Goal: Task Accomplishment & Management: Complete application form

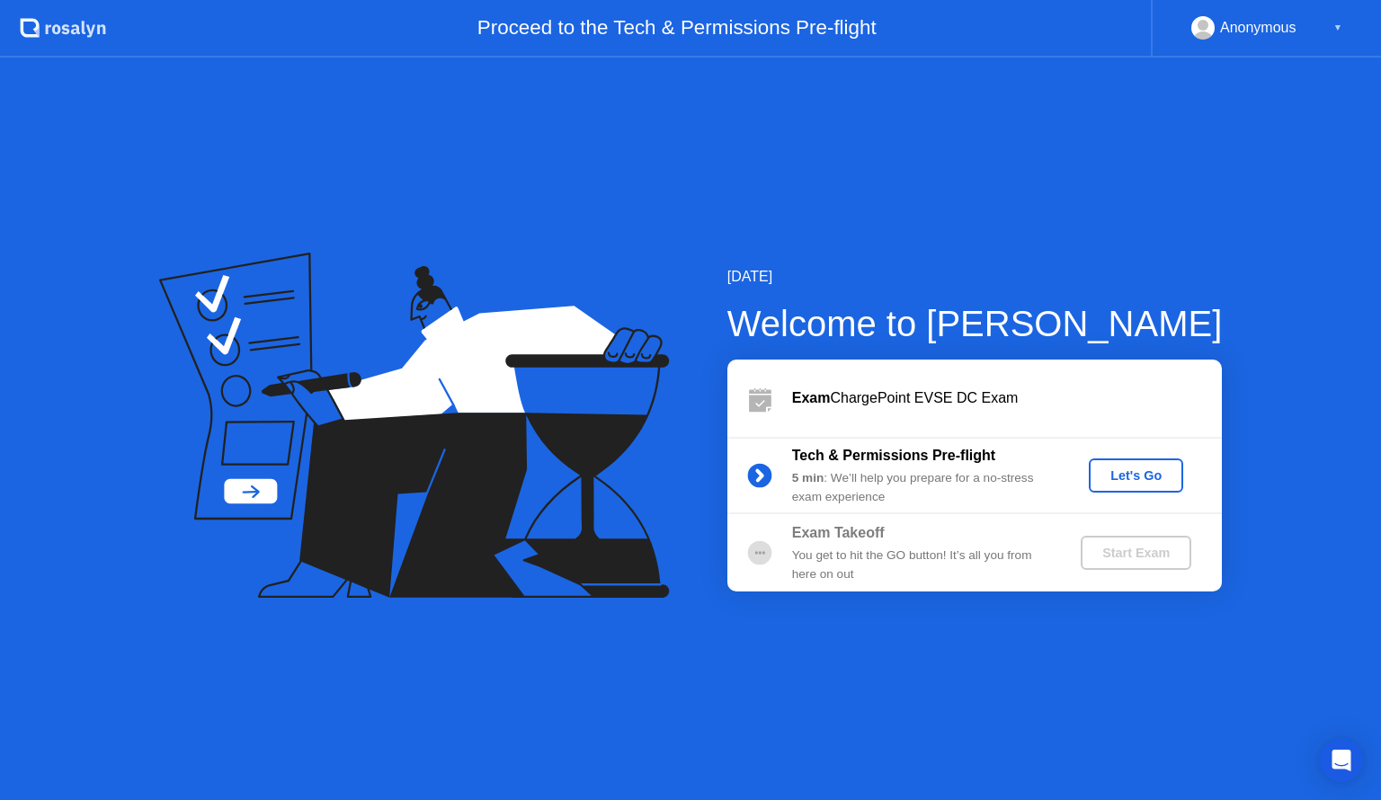
click at [1156, 475] on div "Let's Go" at bounding box center [1136, 475] width 80 height 14
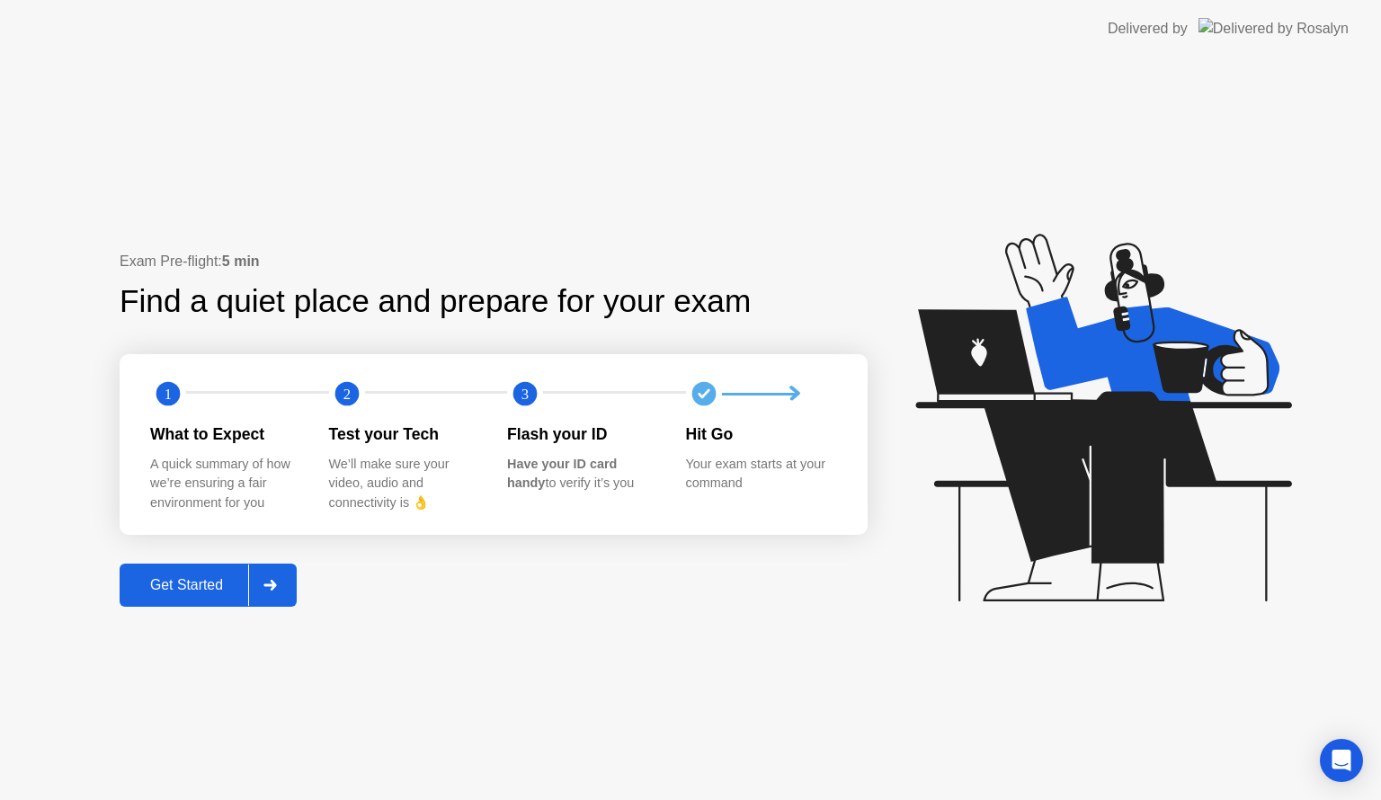
click at [210, 572] on button "Get Started" at bounding box center [208, 585] width 177 height 43
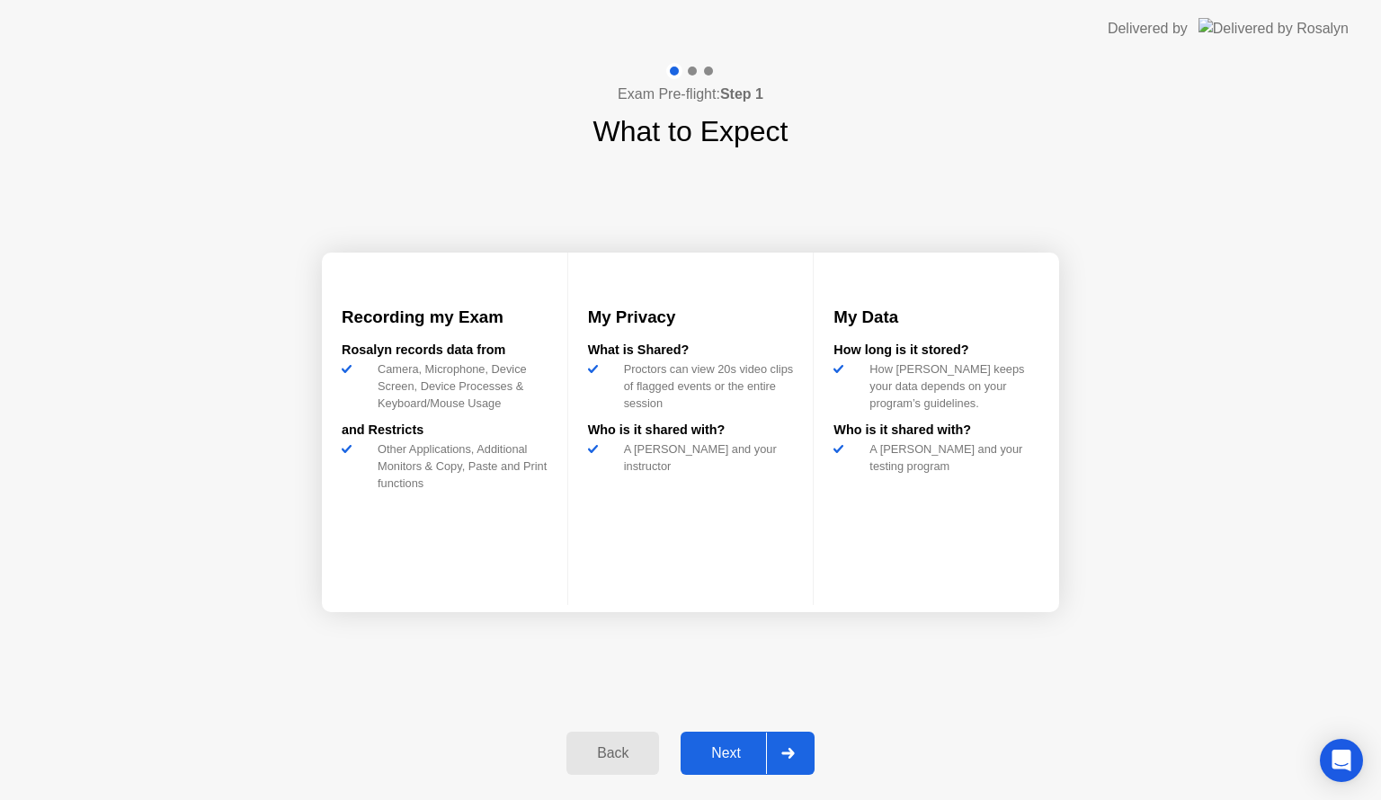
drag, startPoint x: 753, startPoint y: 750, endPoint x: 761, endPoint y: 743, distance: 10.8
click at [761, 745] on div "Next" at bounding box center [726, 753] width 80 height 16
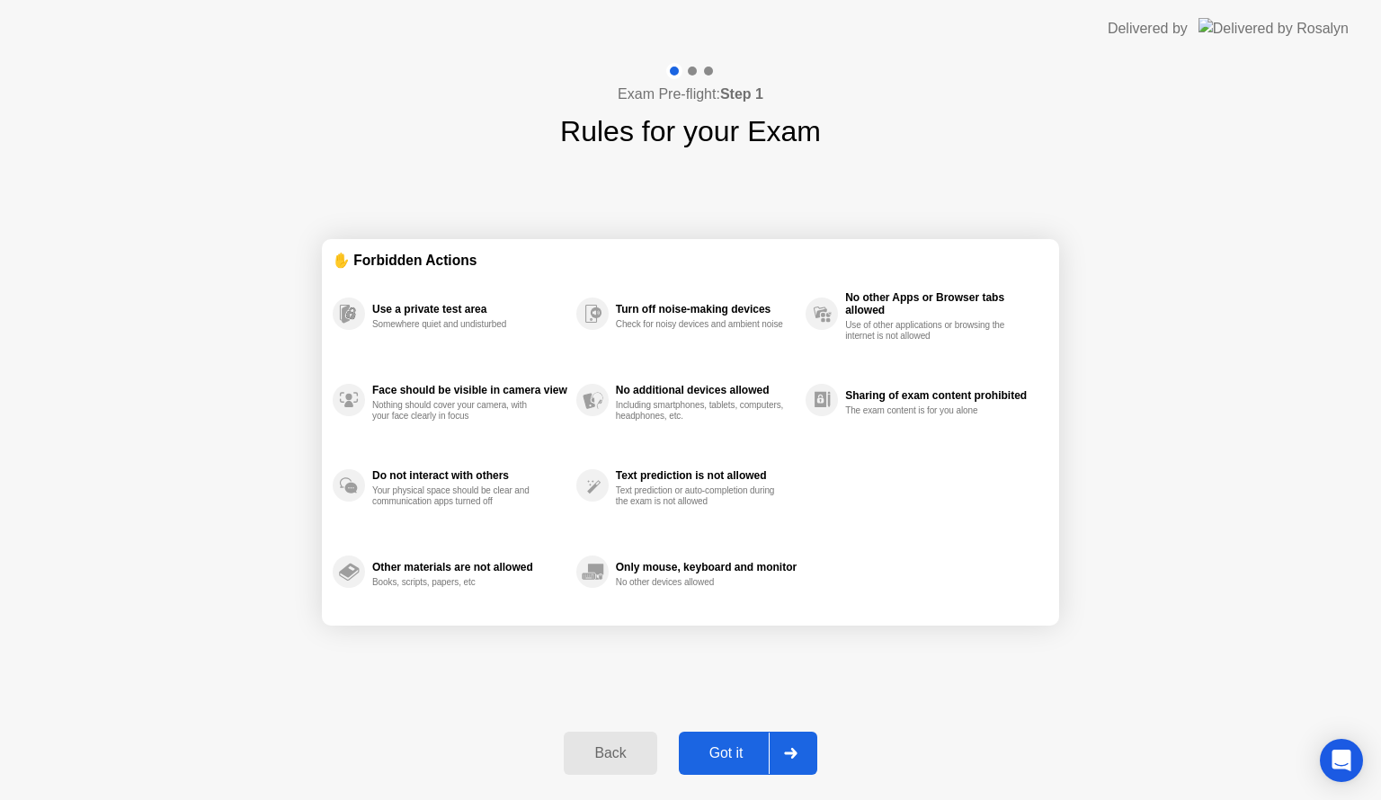
click at [759, 748] on div "Got it" at bounding box center [726, 753] width 84 height 16
select select "**********"
select select "*******"
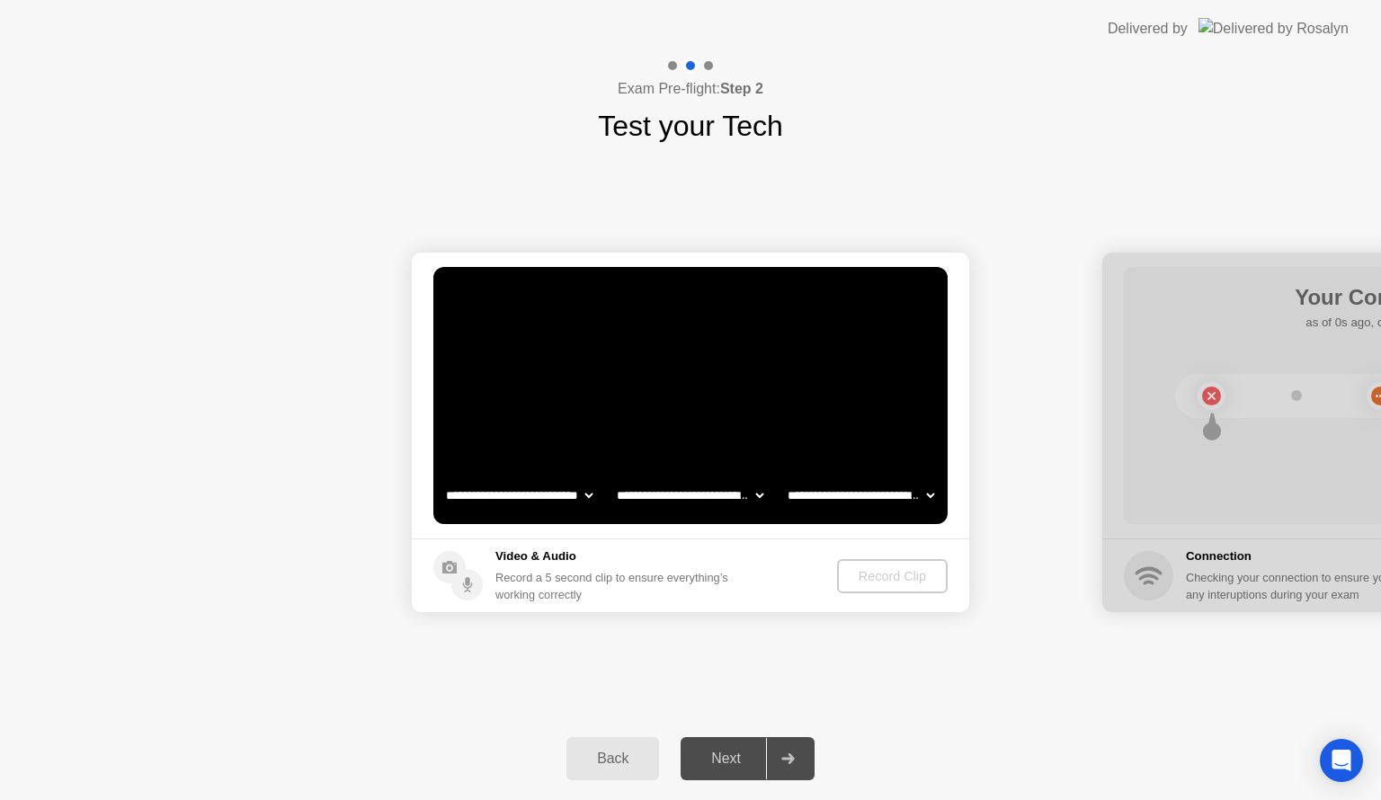
click at [626, 750] on div "Back" at bounding box center [613, 758] width 82 height 16
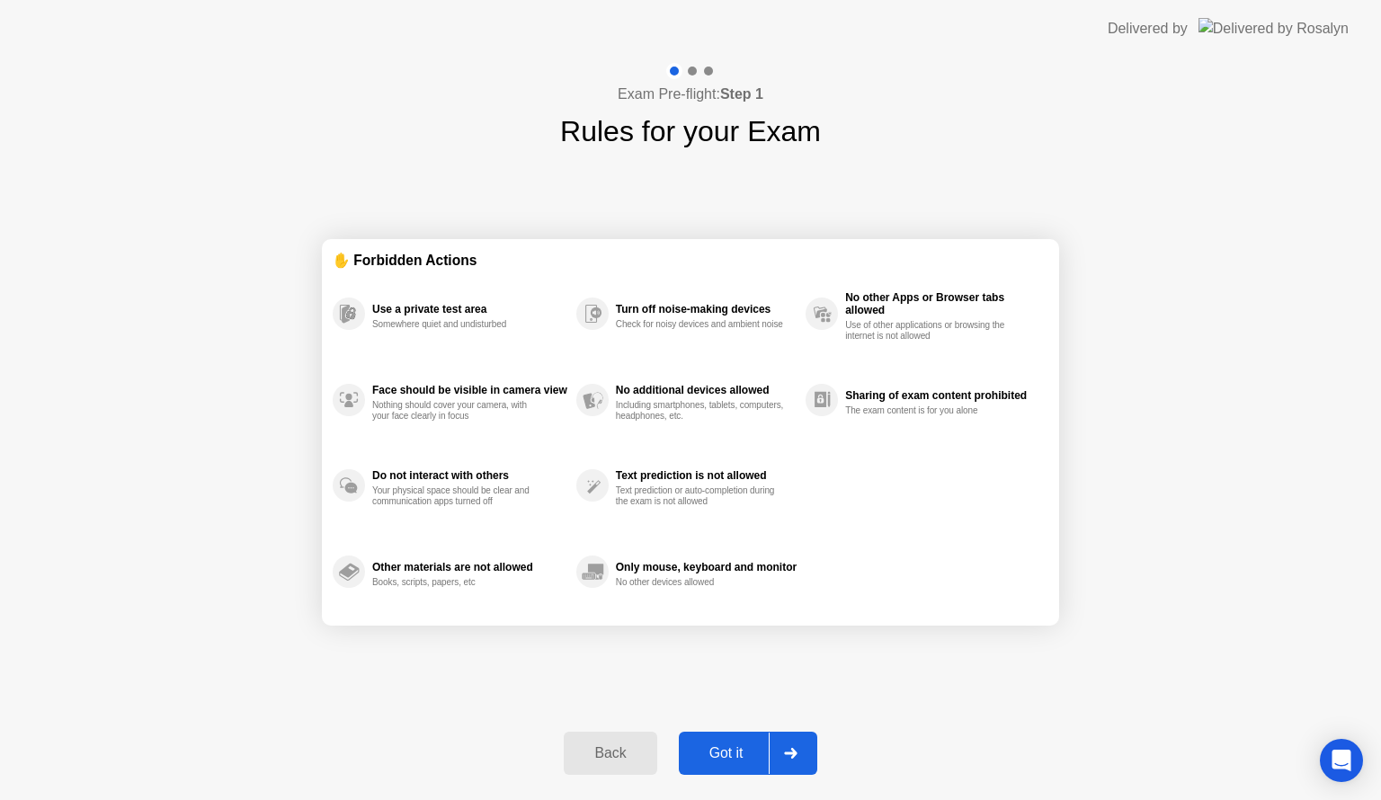
click at [736, 759] on div "Got it" at bounding box center [726, 753] width 84 height 16
select select "**********"
select select "*******"
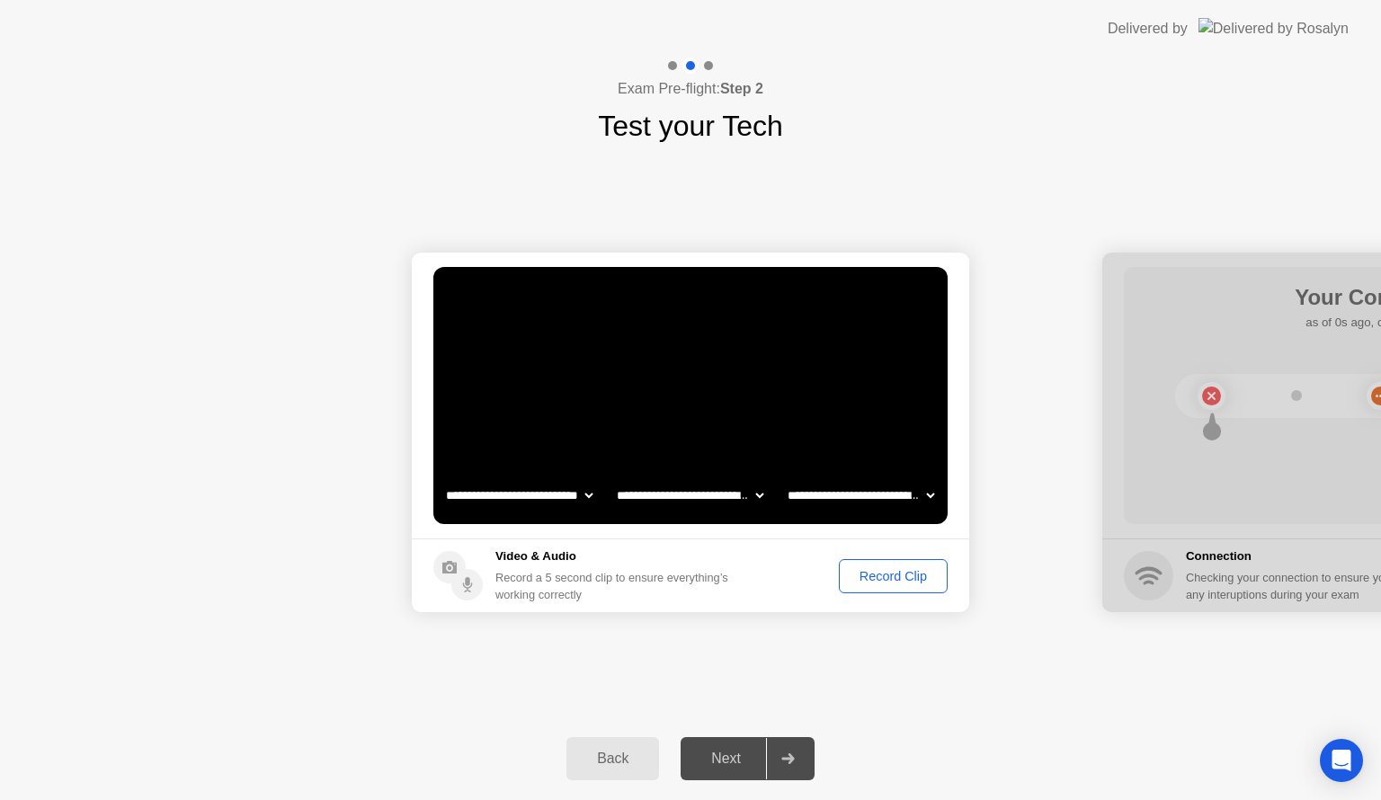
click at [895, 580] on div "Record Clip" at bounding box center [893, 576] width 96 height 14
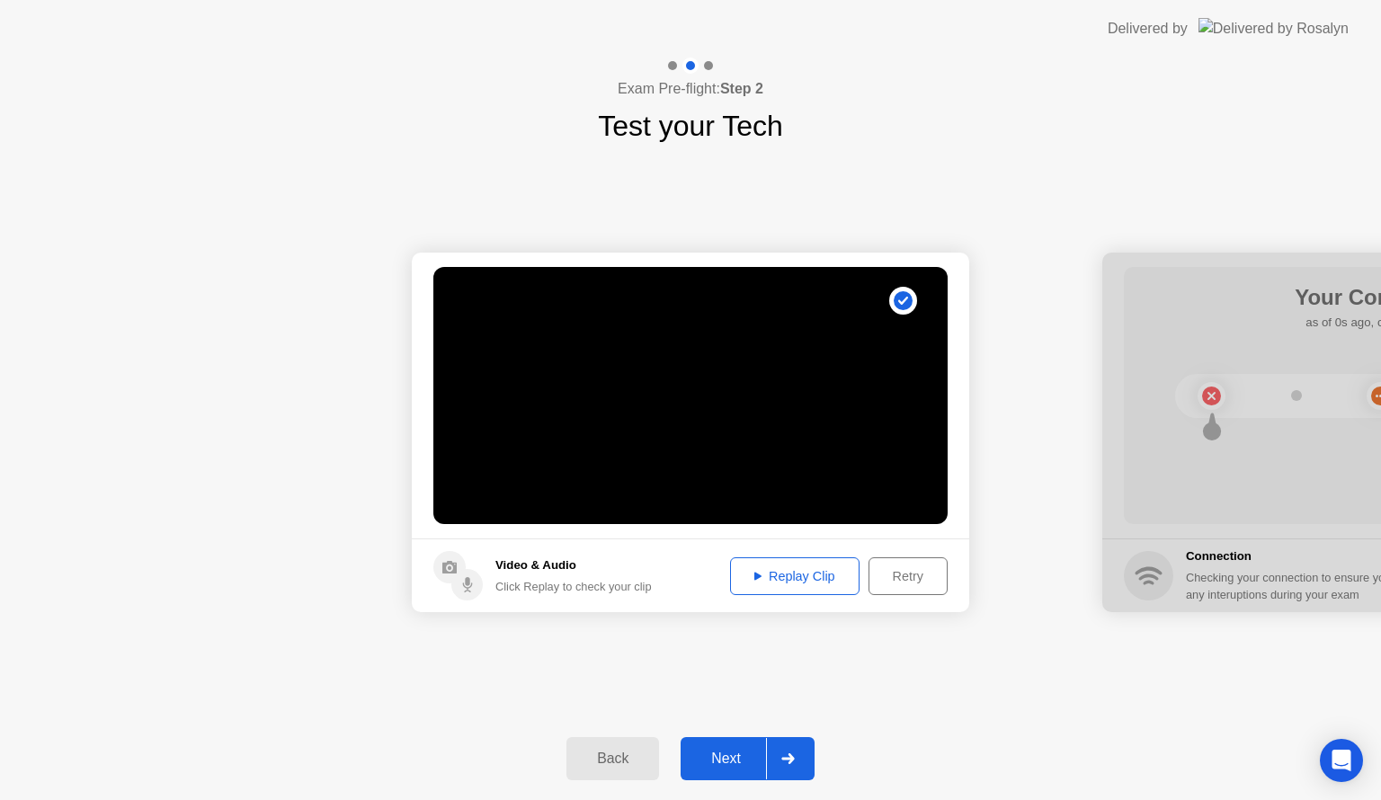
click at [755, 787] on div "Back Next" at bounding box center [690, 758] width 1381 height 83
click at [758, 773] on button "Next" at bounding box center [747, 758] width 134 height 43
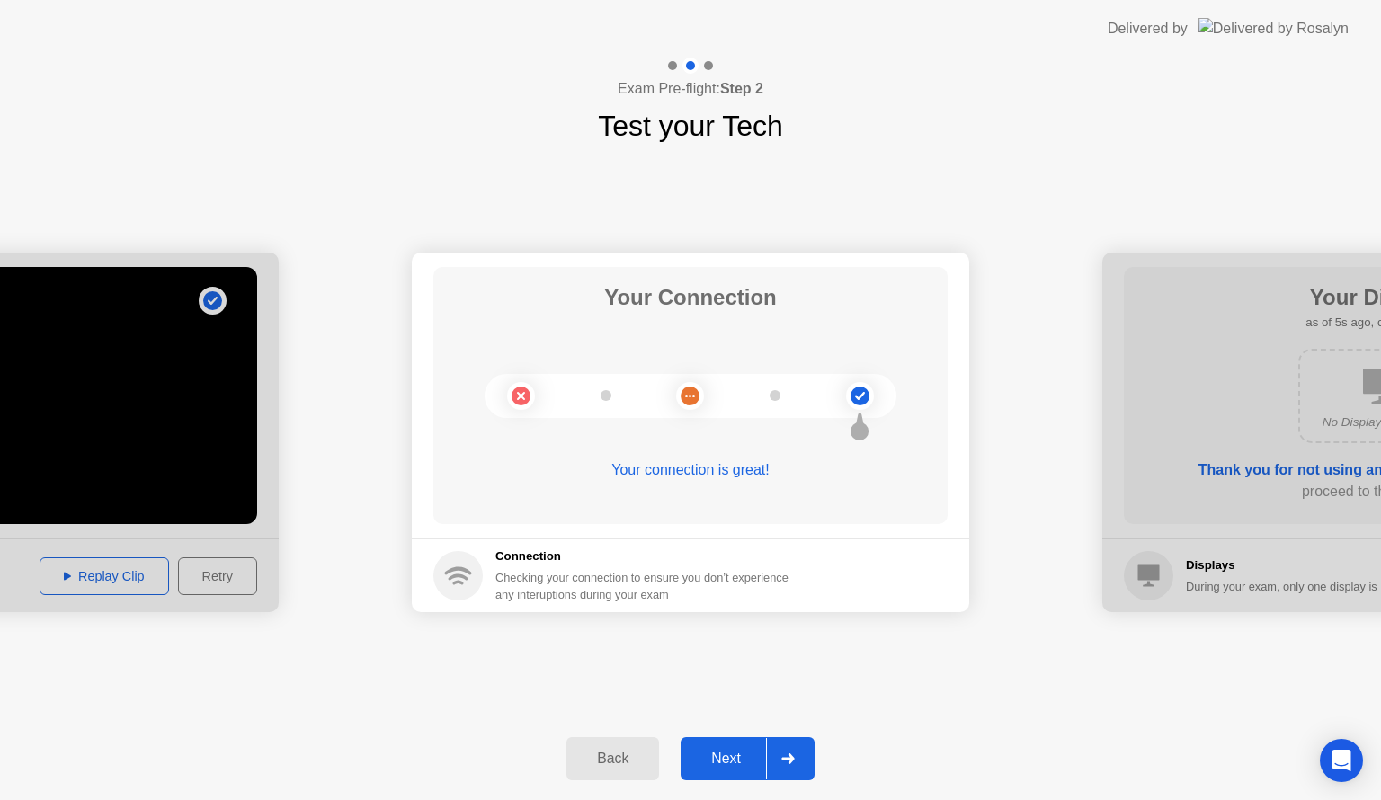
click at [758, 773] on button "Next" at bounding box center [747, 758] width 134 height 43
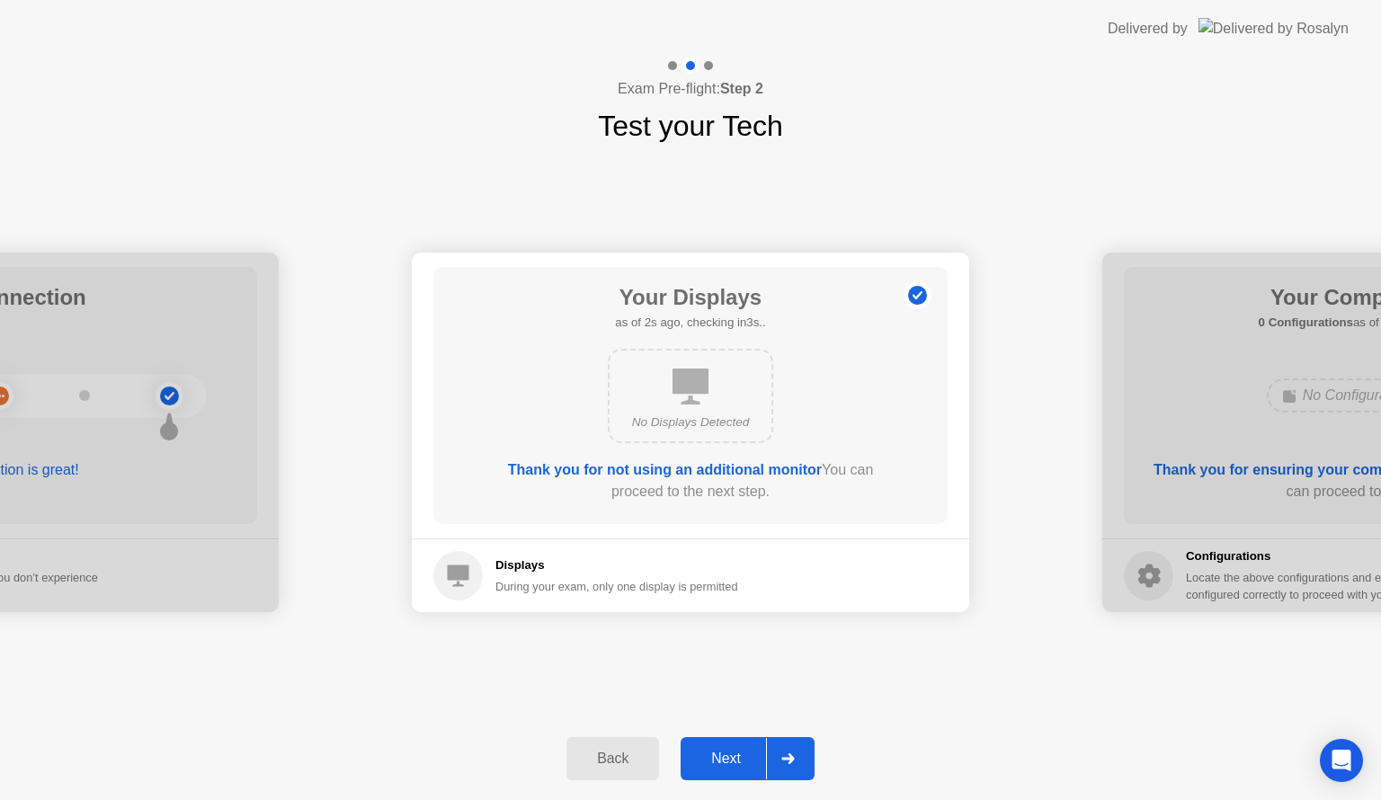
drag, startPoint x: 737, startPoint y: 758, endPoint x: 723, endPoint y: 766, distance: 16.5
click at [734, 759] on div "Next" at bounding box center [726, 758] width 80 height 16
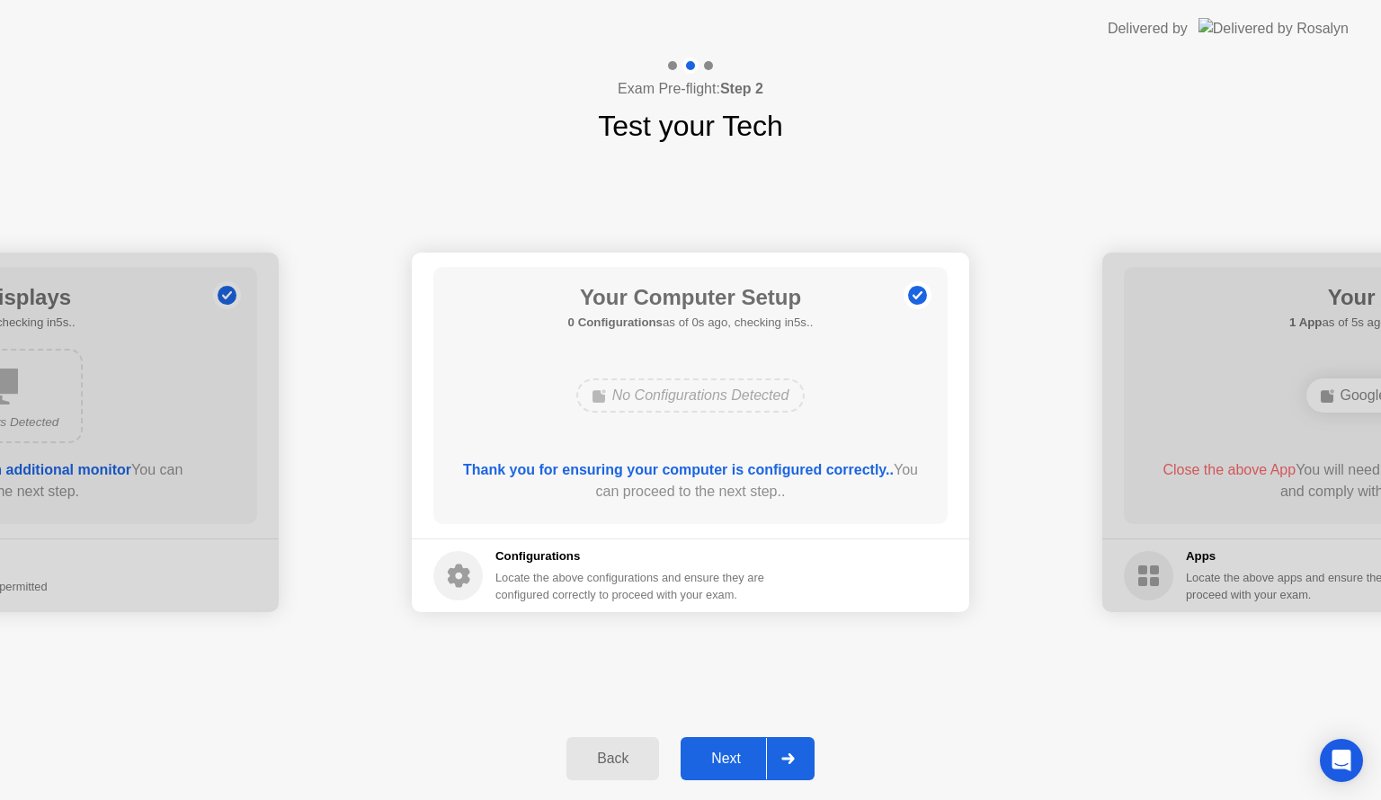
click at [732, 750] on div "Next" at bounding box center [726, 758] width 80 height 16
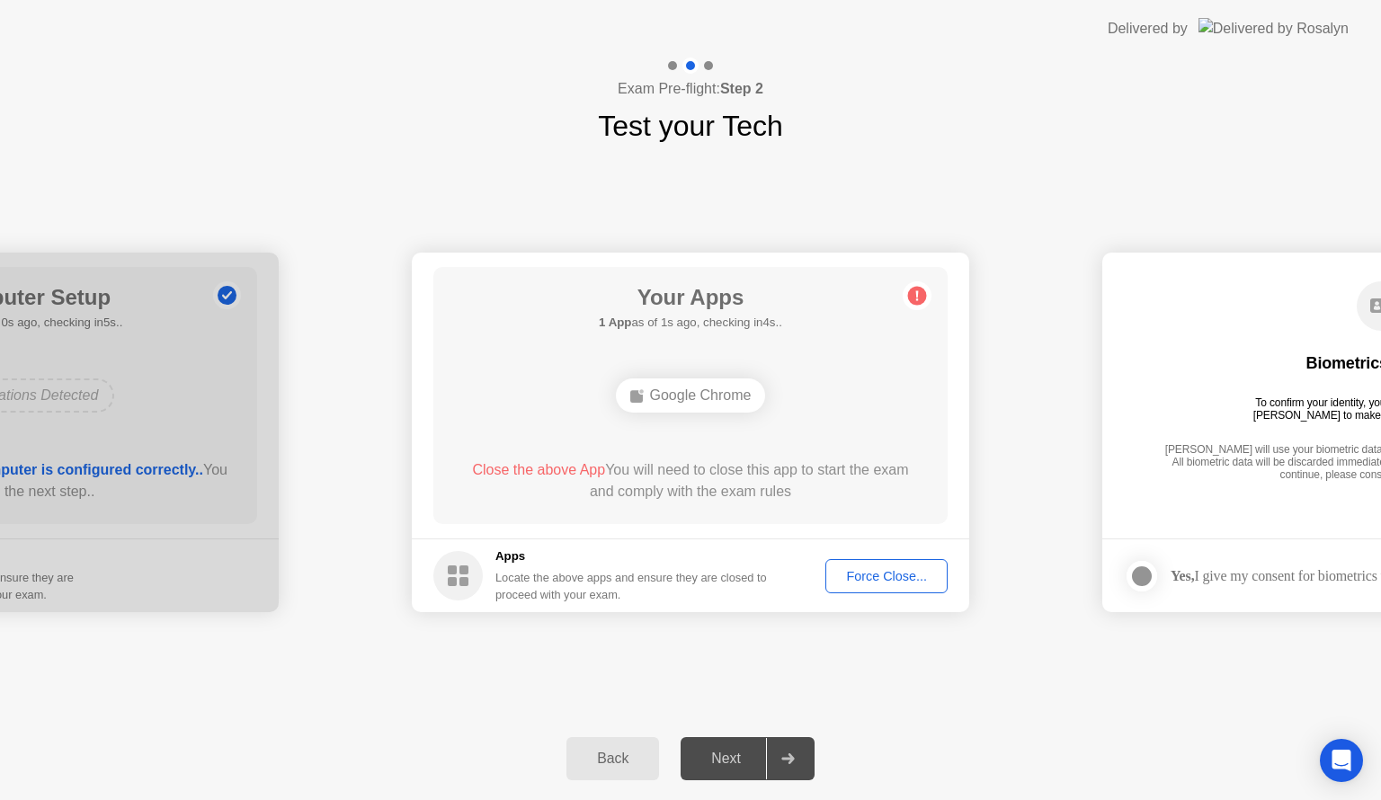
click at [871, 576] on div "Force Close..." at bounding box center [886, 576] width 110 height 14
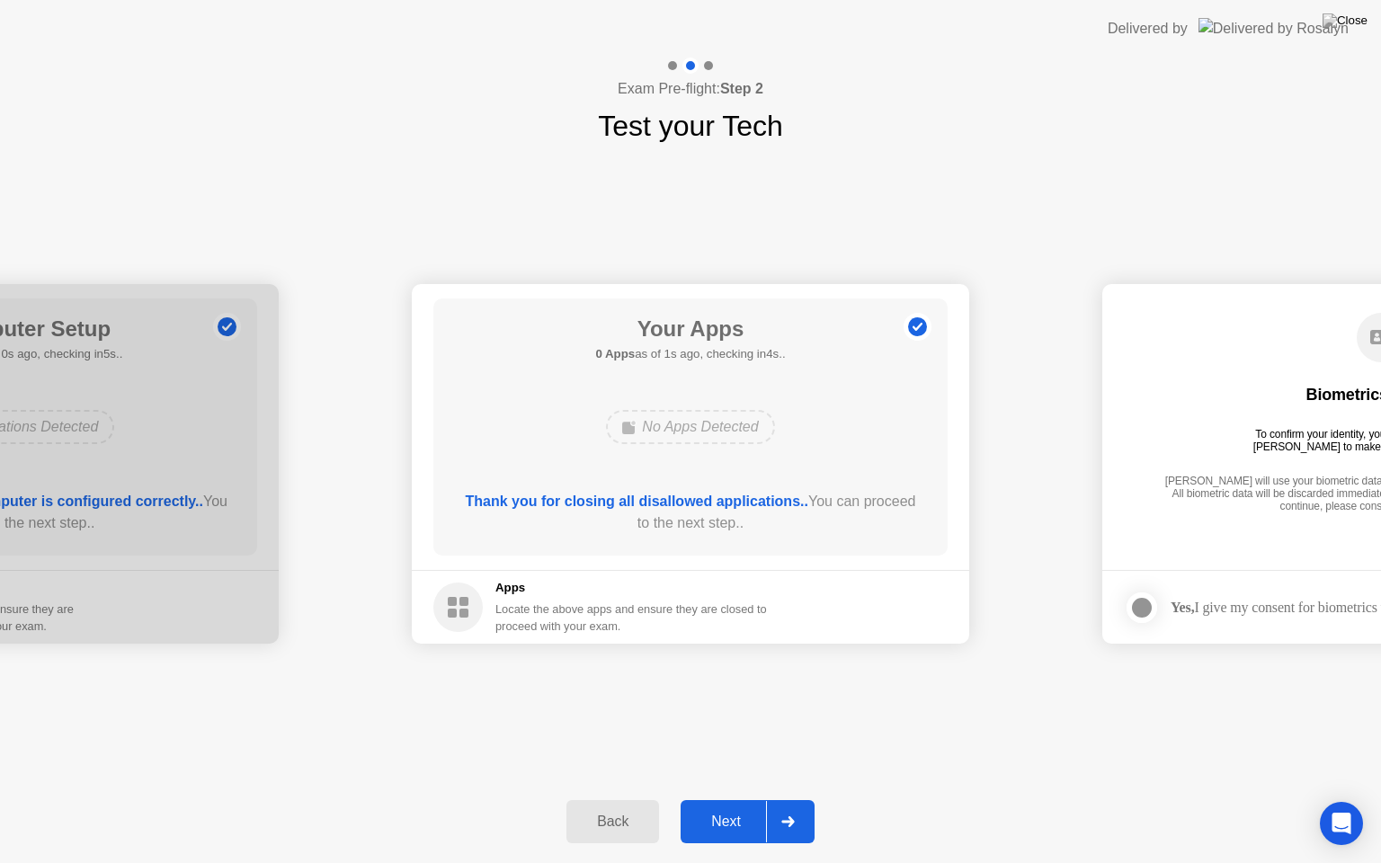
click at [746, 799] on button "Next" at bounding box center [747, 821] width 134 height 43
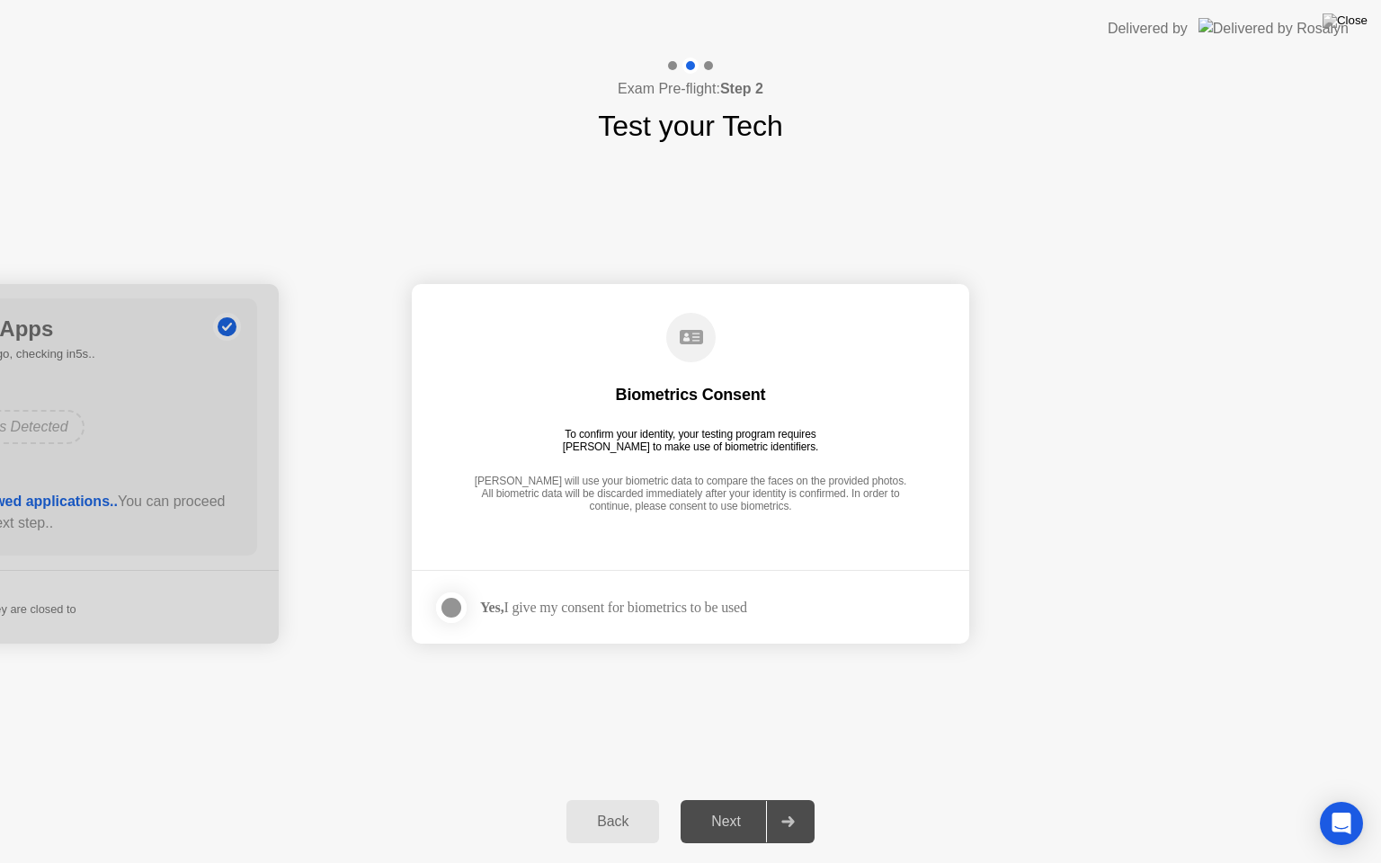
click at [449, 626] on footer "Yes, I give my consent for biometrics to be used" at bounding box center [690, 607] width 557 height 74
click at [453, 615] on div at bounding box center [451, 608] width 22 height 22
click at [707, 799] on div "Next" at bounding box center [726, 821] width 80 height 16
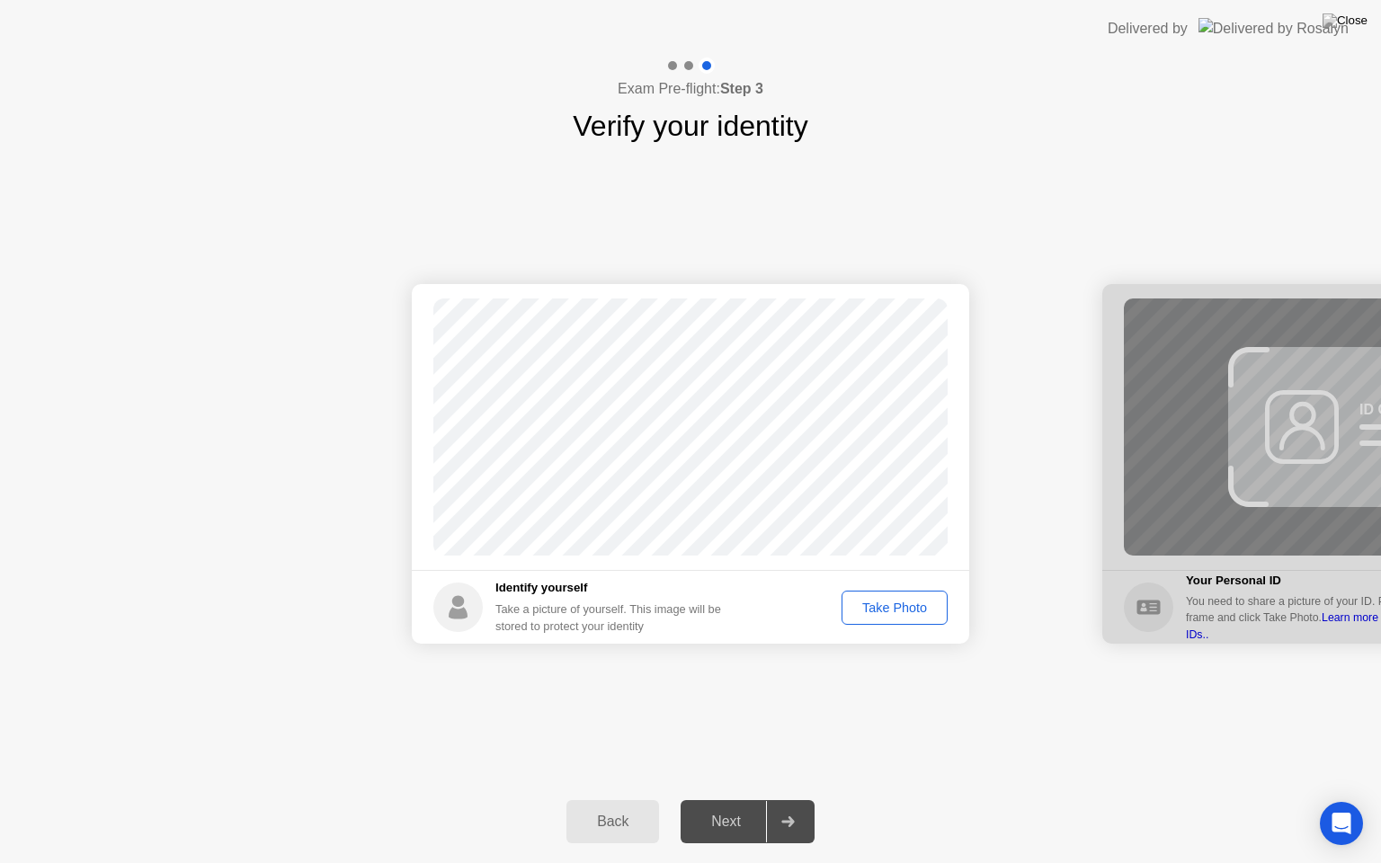
click at [899, 615] on div "Take Photo" at bounding box center [894, 607] width 93 height 14
click at [735, 799] on button "Next" at bounding box center [747, 821] width 134 height 43
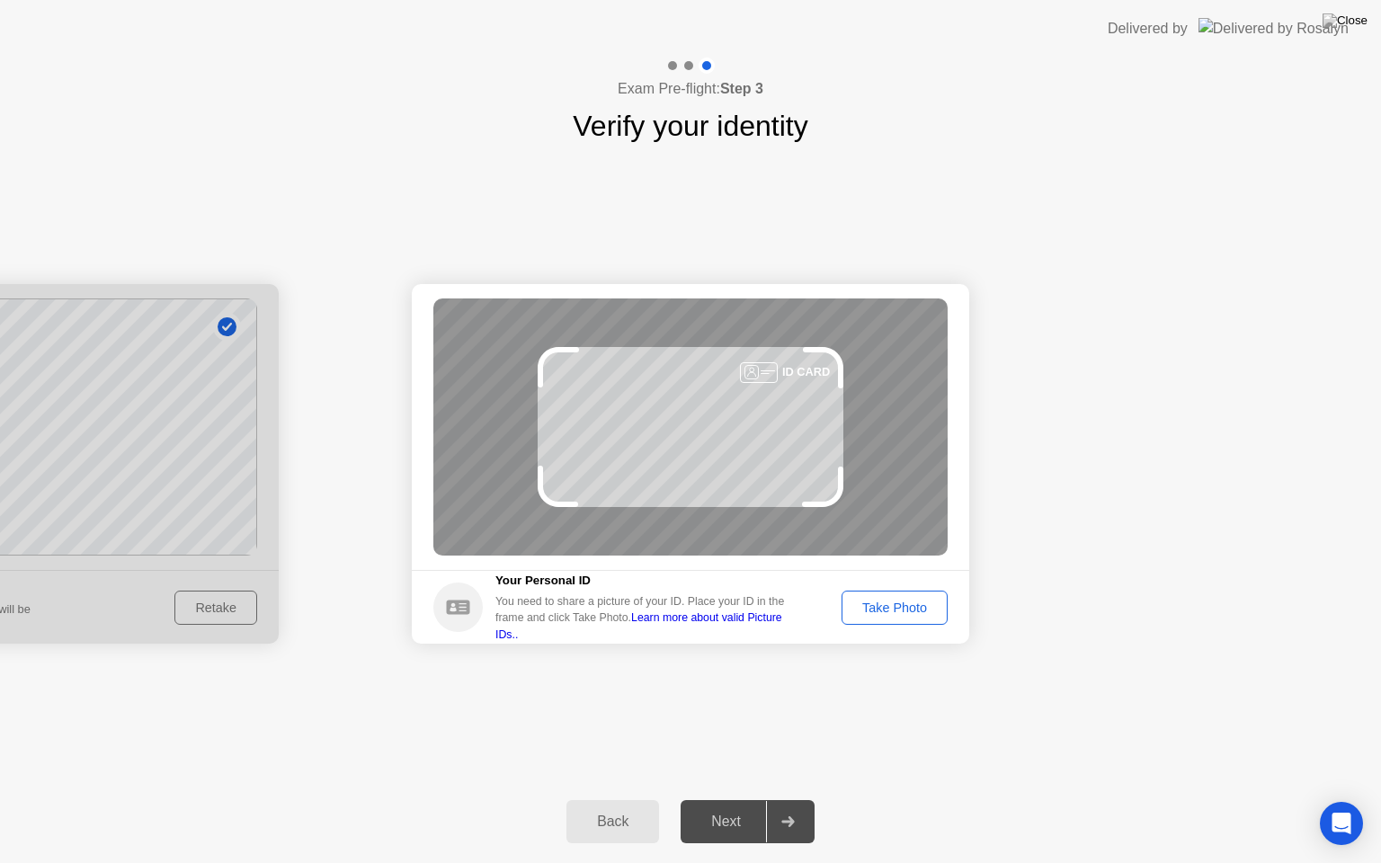
click at [903, 613] on div "Take Photo" at bounding box center [894, 607] width 93 height 14
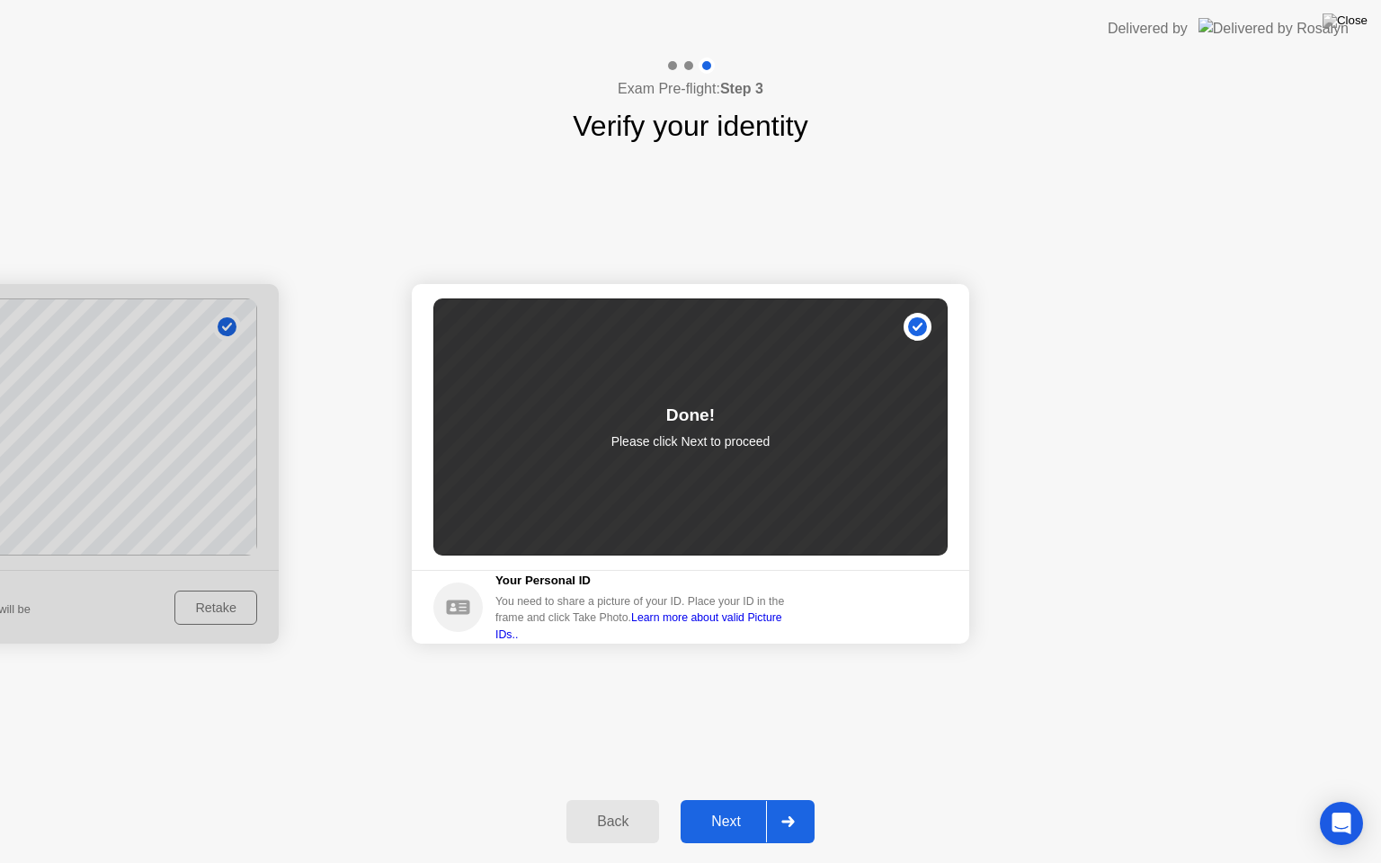
click at [753, 799] on div "Next" at bounding box center [726, 821] width 80 height 16
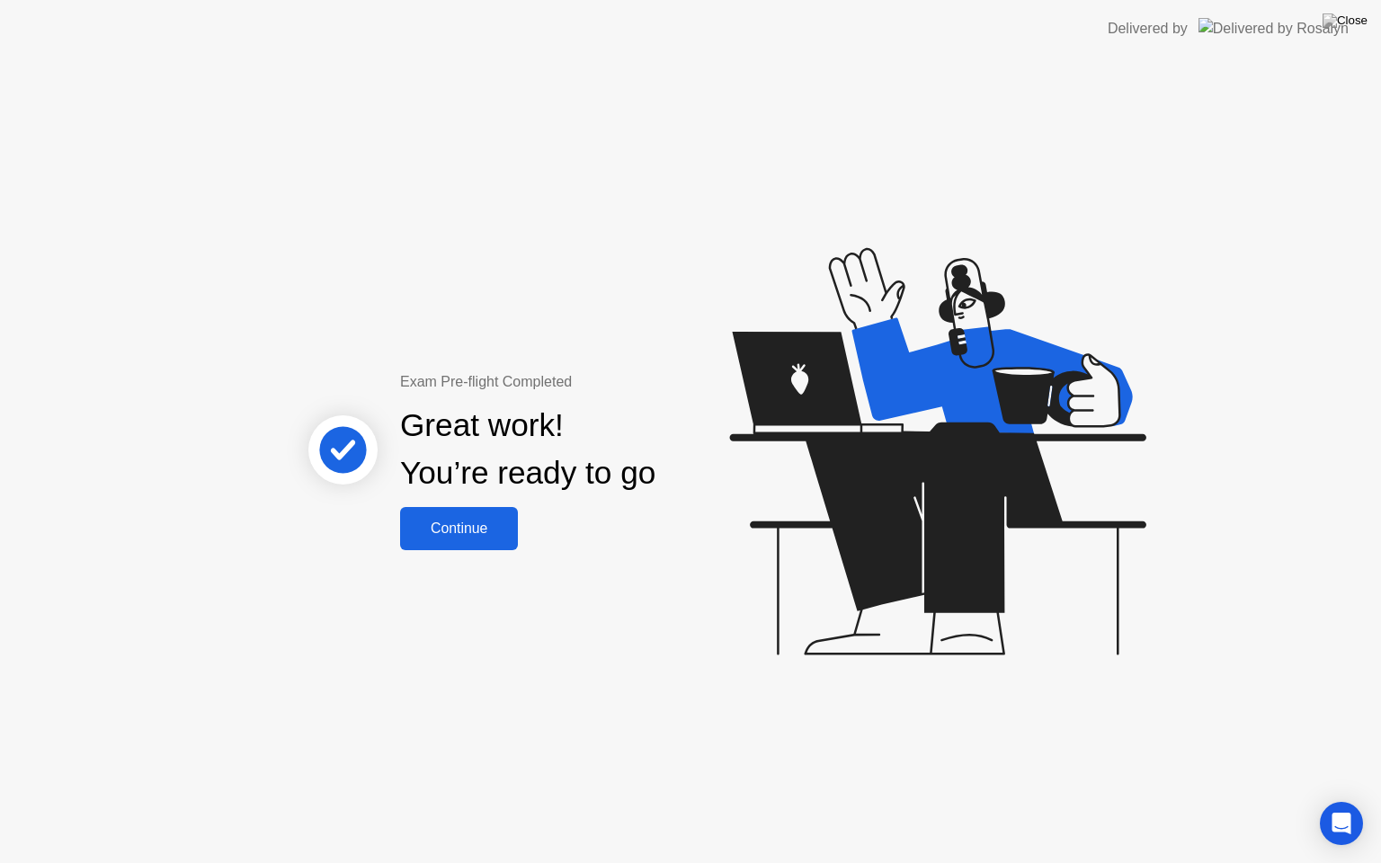
click at [499, 541] on button "Continue" at bounding box center [459, 528] width 118 height 43
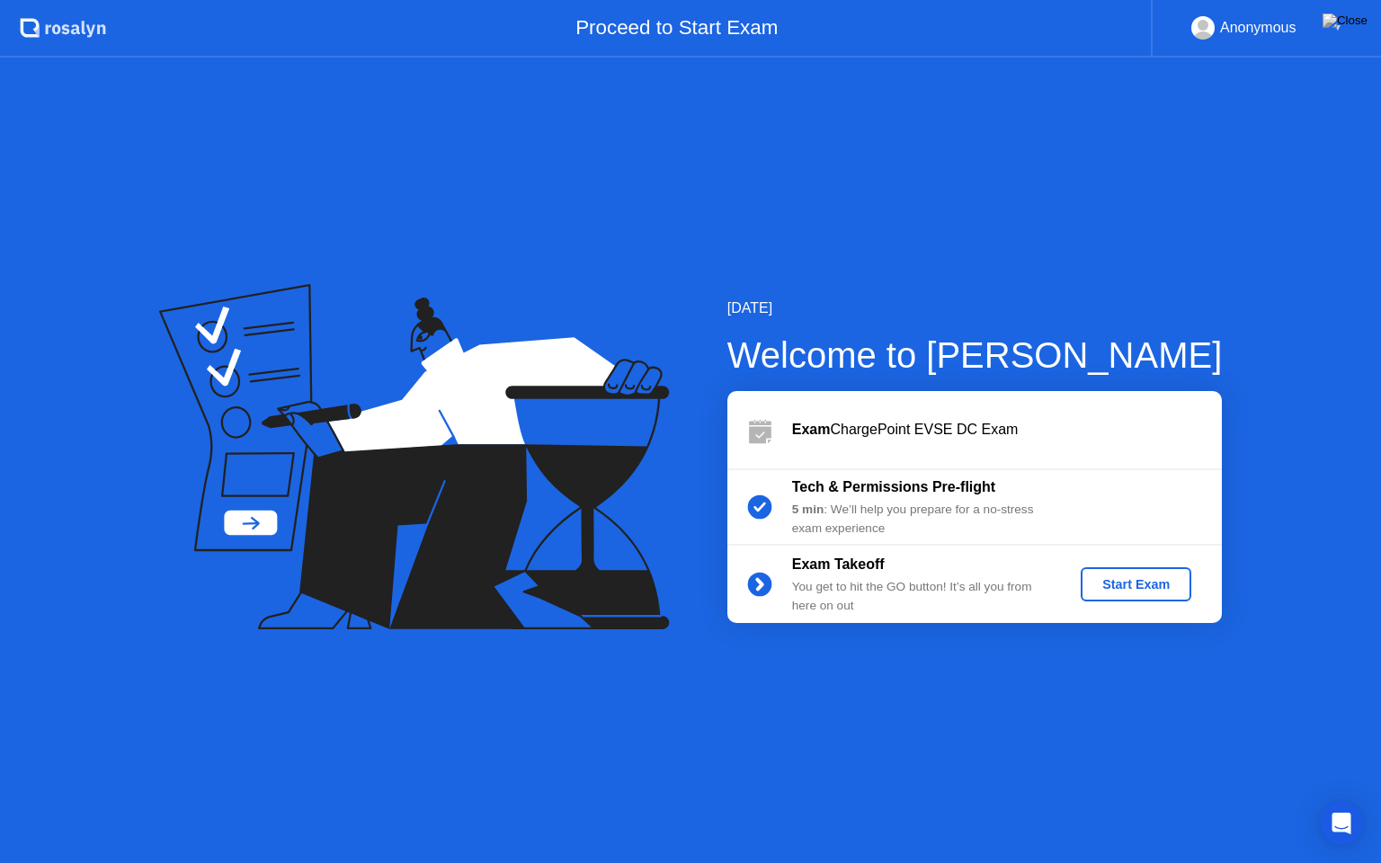
click at [1145, 589] on div "Start Exam" at bounding box center [1136, 584] width 96 height 14
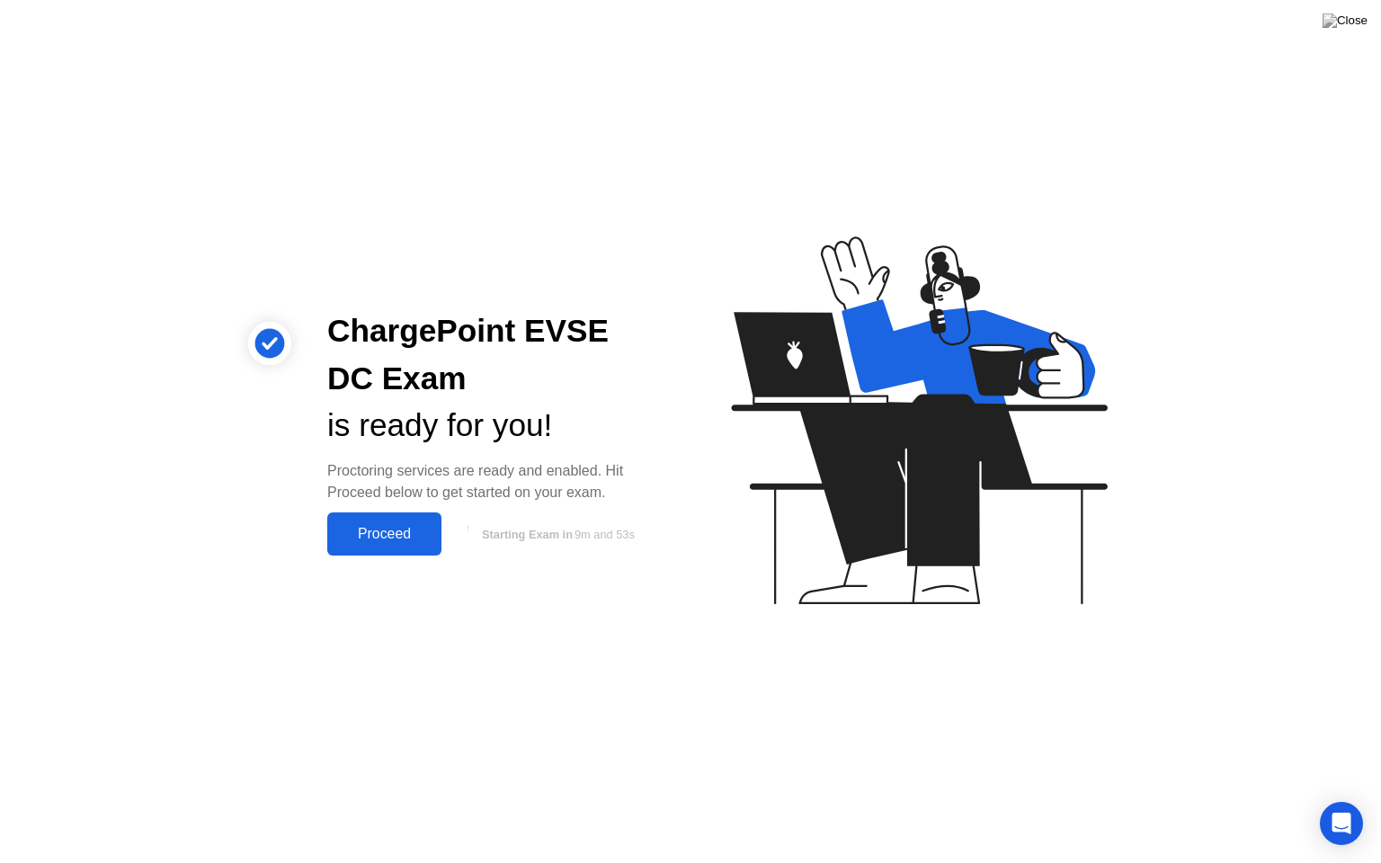
click at [367, 544] on button "Proceed" at bounding box center [384, 533] width 114 height 43
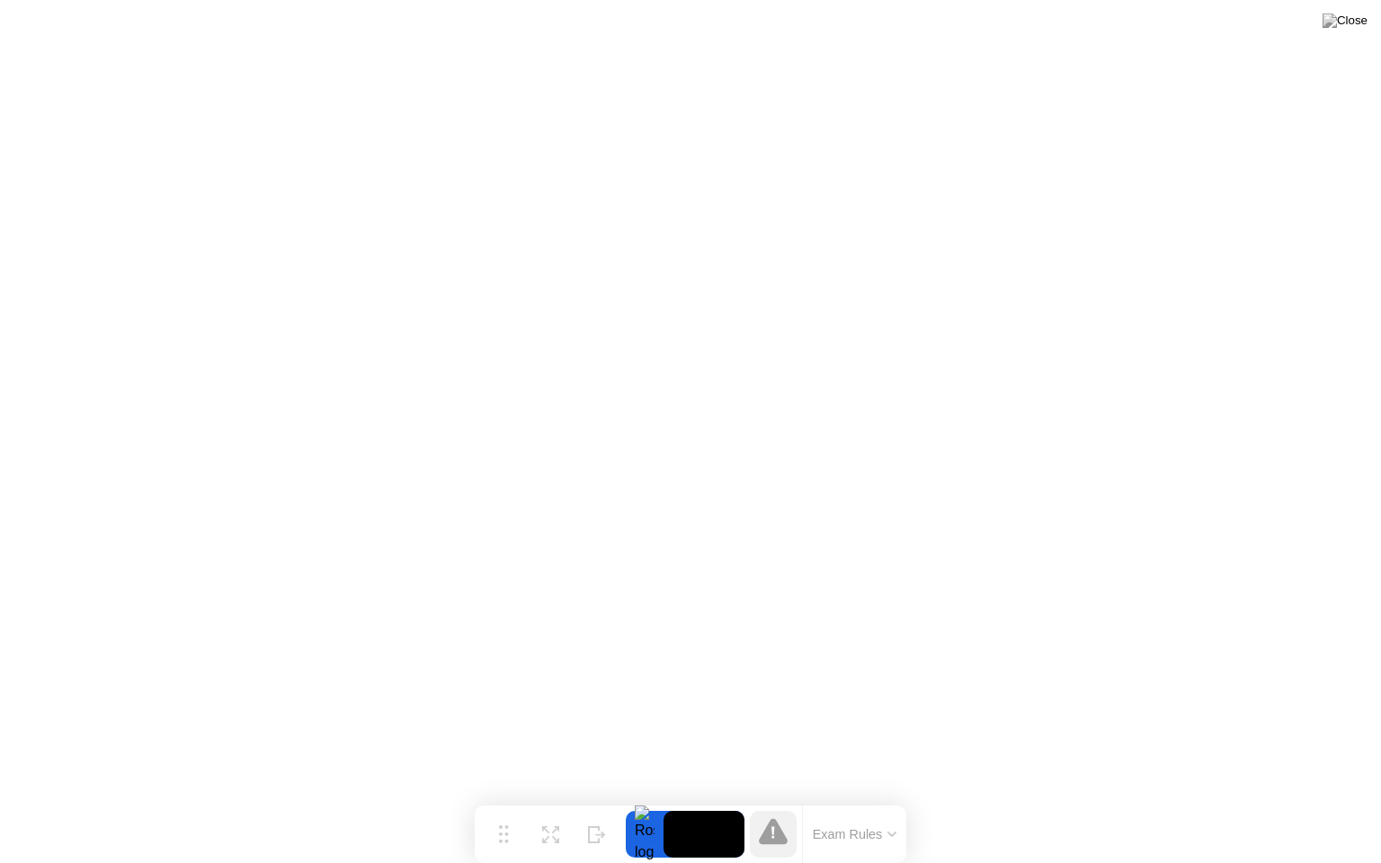
click at [848, 799] on button "Exam Rules" at bounding box center [854, 834] width 95 height 16
